Goal: Task Accomplishment & Management: Manage account settings

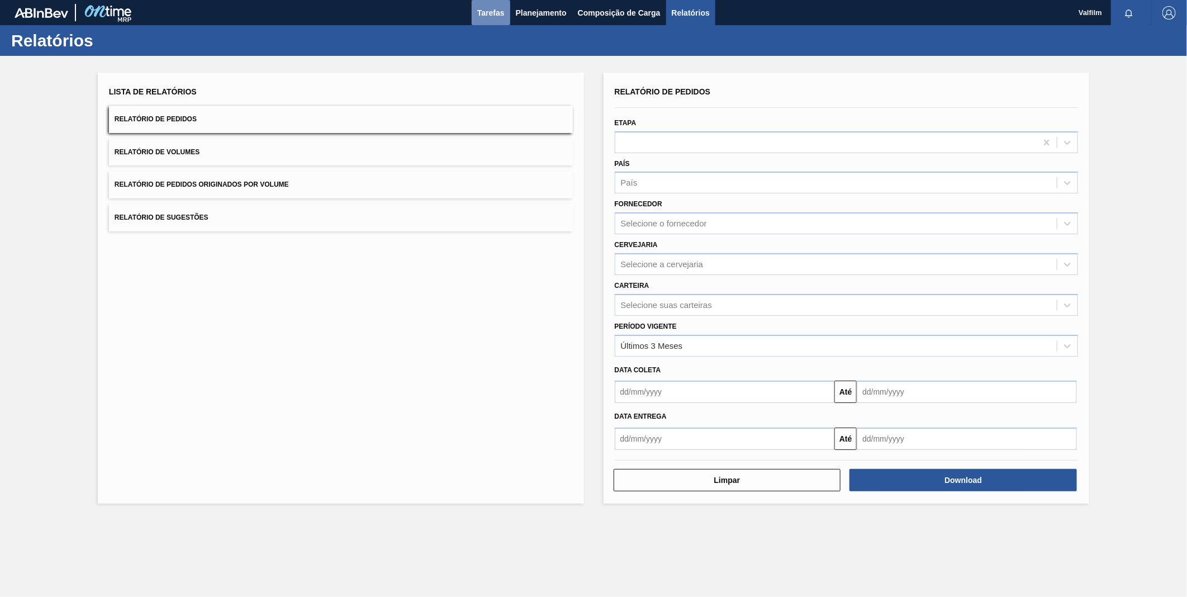
click at [484, 8] on span "Tarefas" at bounding box center [490, 12] width 27 height 13
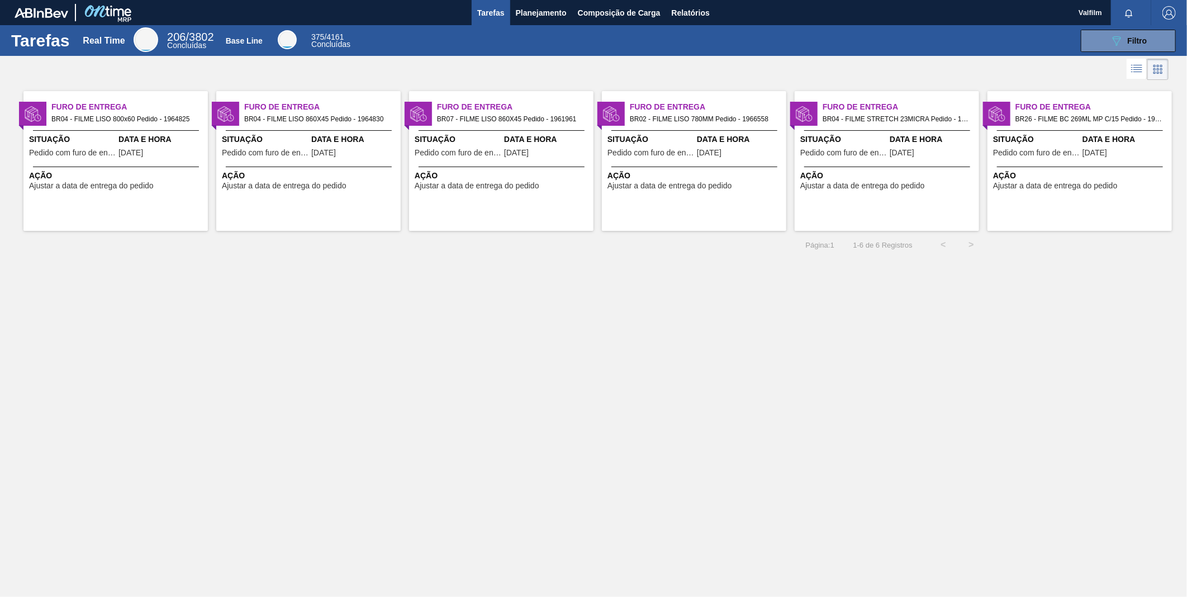
click at [482, 126] on div "Furo de Entrega BR07 - FILME LISO 860X45 Pedido - 1961961 Situação Pedido com f…" at bounding box center [501, 161] width 184 height 140
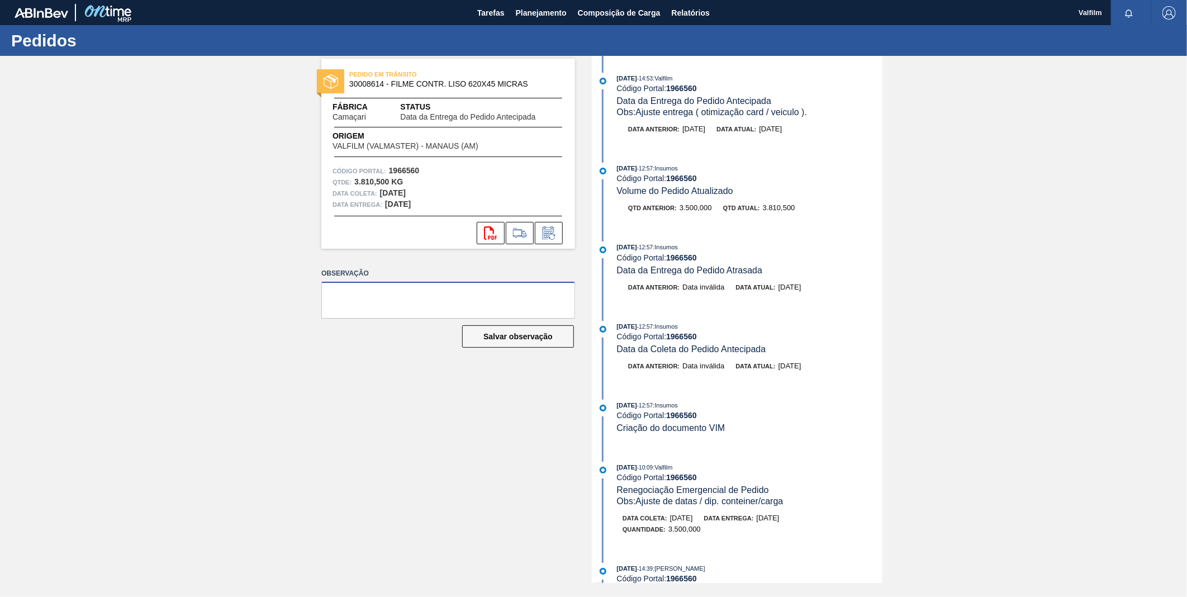
click at [445, 294] on textarea at bounding box center [448, 300] width 254 height 37
type textarea "ATRASO NAVIO - OMISSAO PORTO - NOVA ATRACAÇÃO 23/8"
click at [531, 335] on button "Salvar observação" at bounding box center [518, 336] width 112 height 22
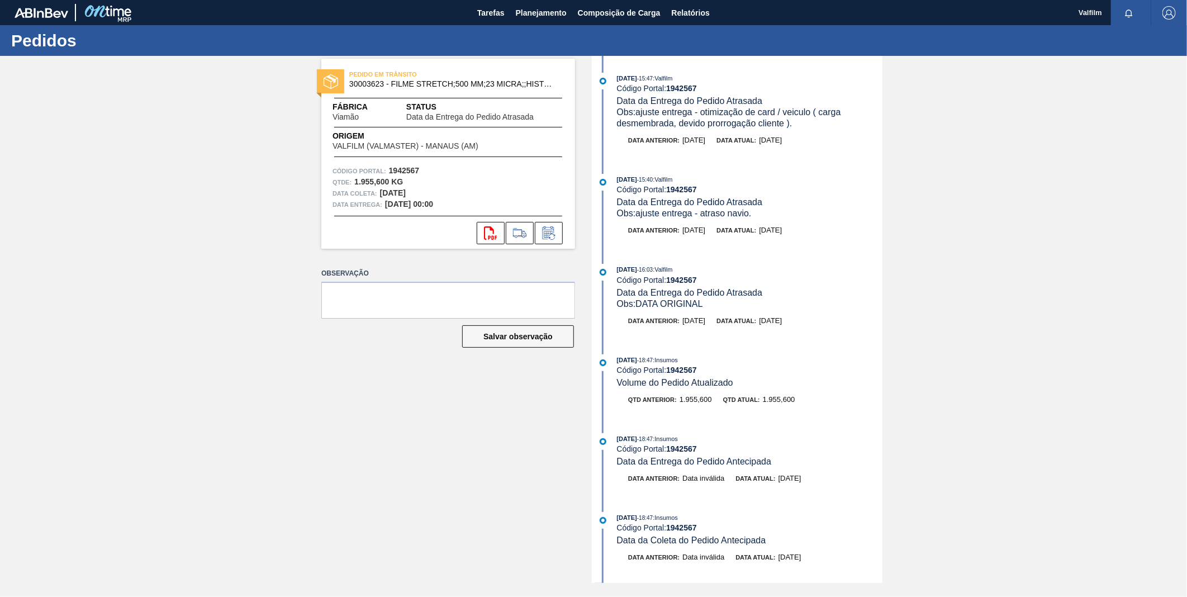
click at [673, 87] on strong "1942567" at bounding box center [681, 88] width 31 height 9
copy strong "1942567"
click at [789, 302] on div "Obs: DATA ORIGINAL" at bounding box center [749, 303] width 265 height 11
click at [950, 189] on div "PEDIDO EM TRÂNSITO 30003623 - FILME STRETCH;500 MM;23 MICRA;;HISTRETCH Fábrica …" at bounding box center [593, 319] width 1187 height 527
